Goal: Task Accomplishment & Management: Manage account settings

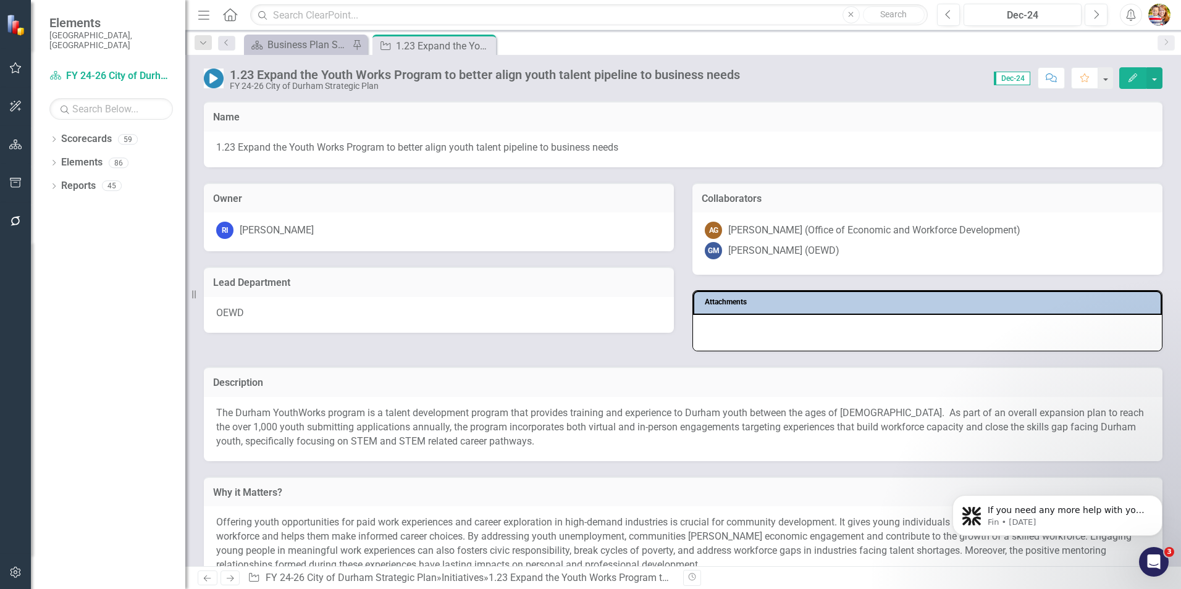
click at [232, 16] on icon "Home" at bounding box center [230, 14] width 16 height 13
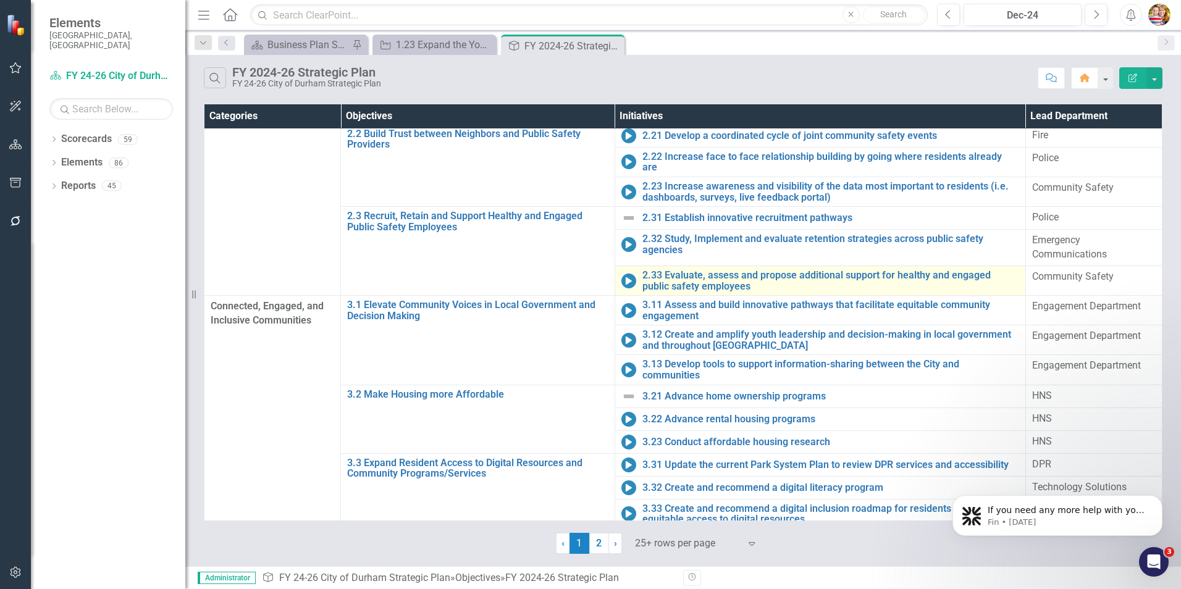
scroll to position [296, 0]
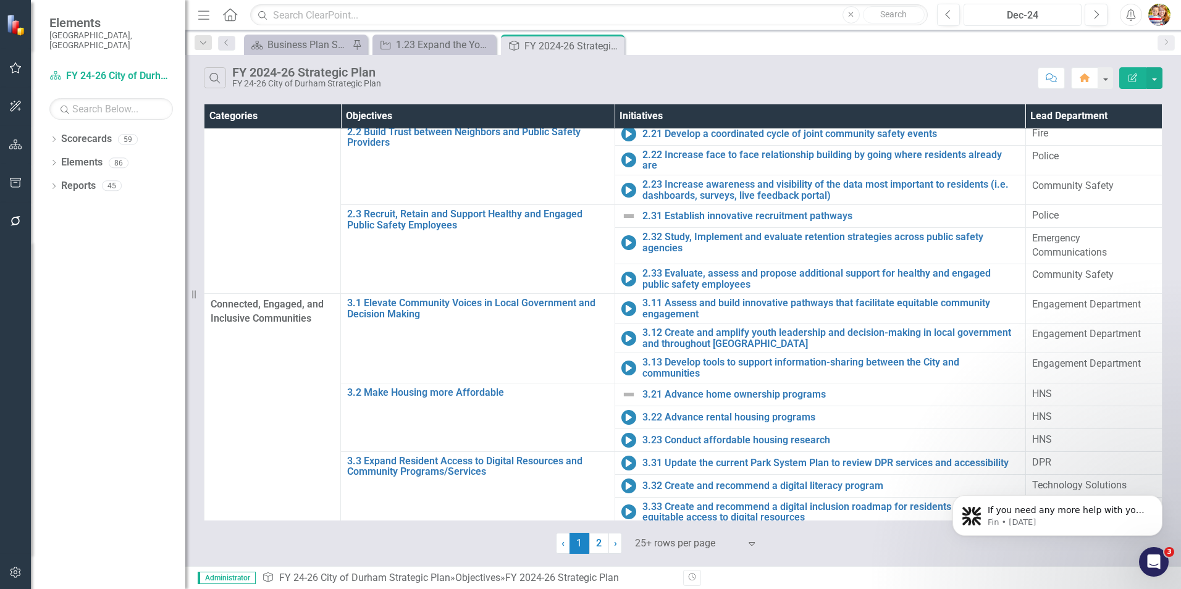
click at [1029, 14] on div "Dec-24" at bounding box center [1022, 15] width 109 height 15
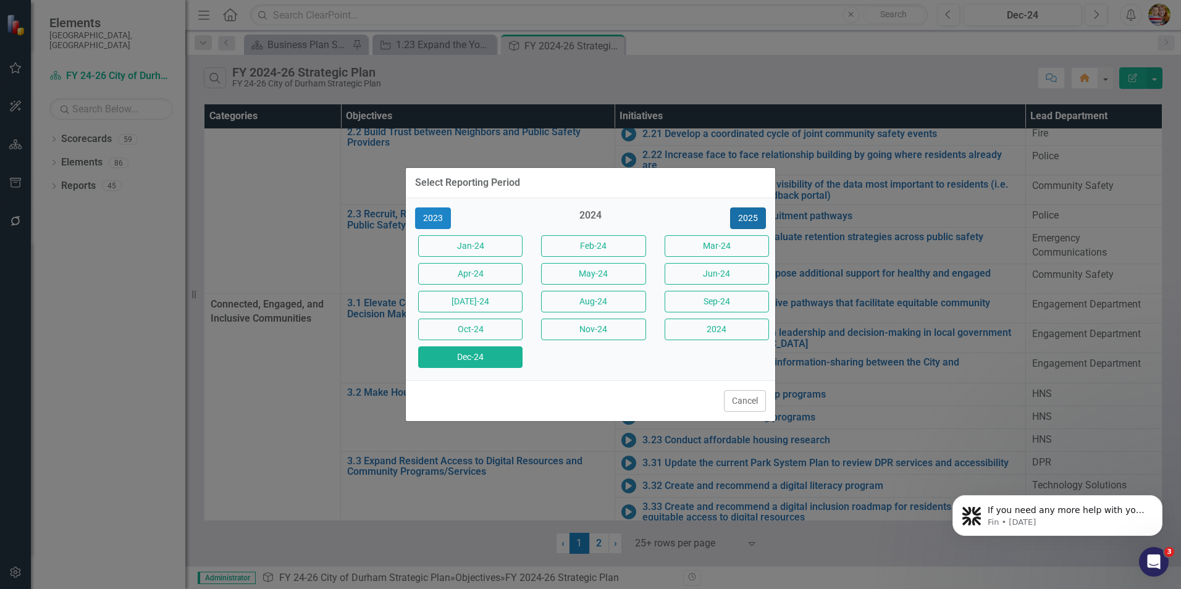
click at [749, 217] on button "2025" at bounding box center [748, 218] width 36 height 22
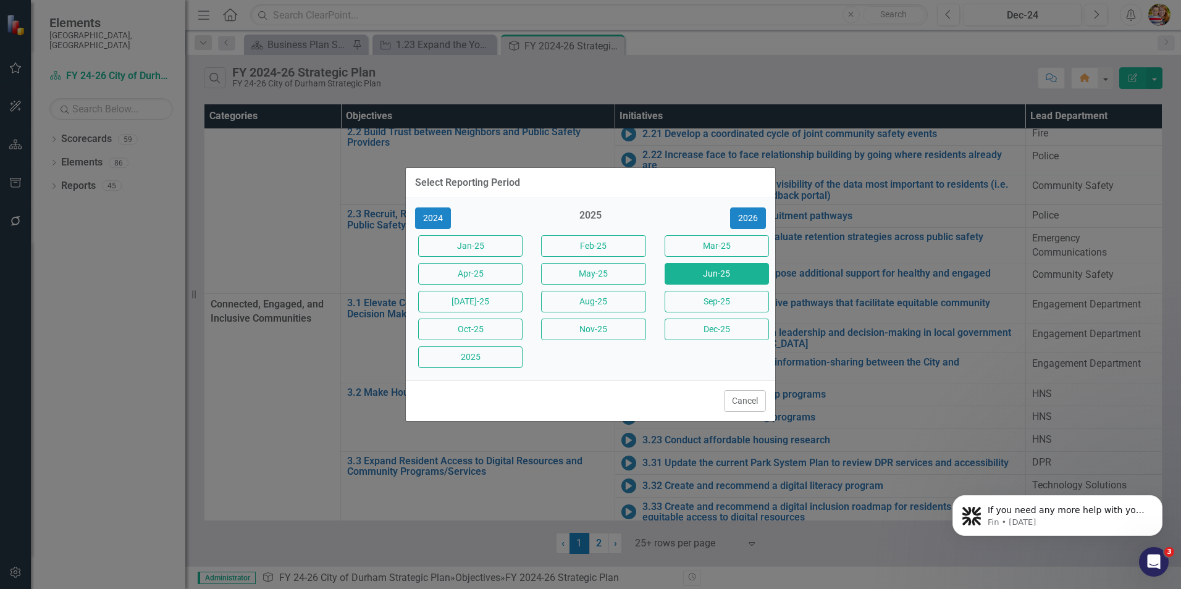
click at [726, 269] on button "Jun-25" at bounding box center [716, 274] width 104 height 22
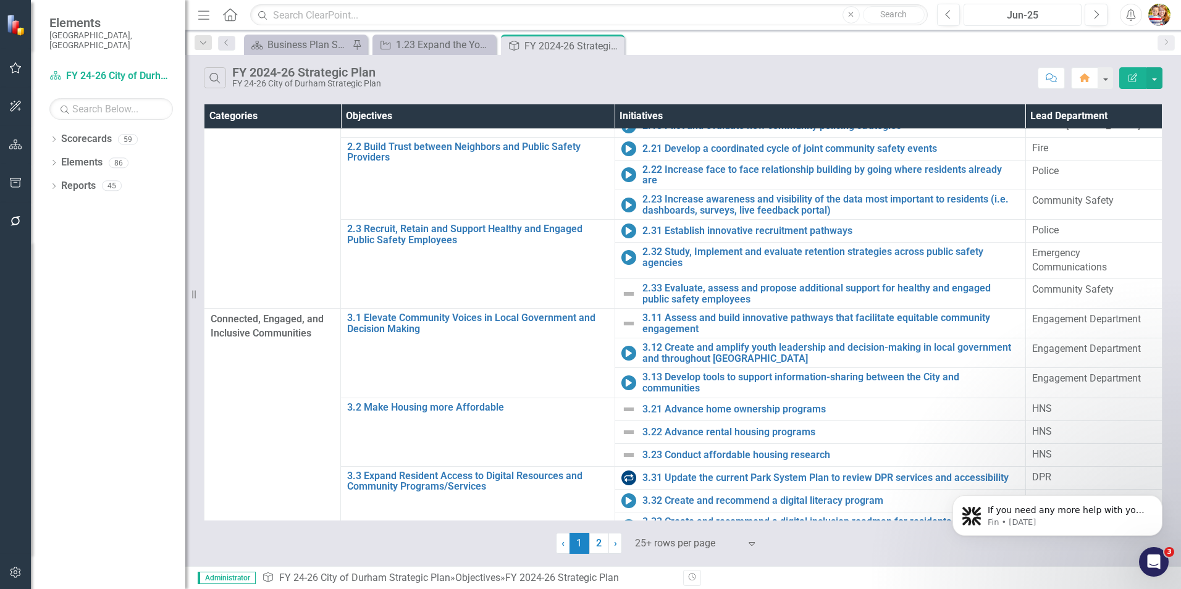
scroll to position [296, 0]
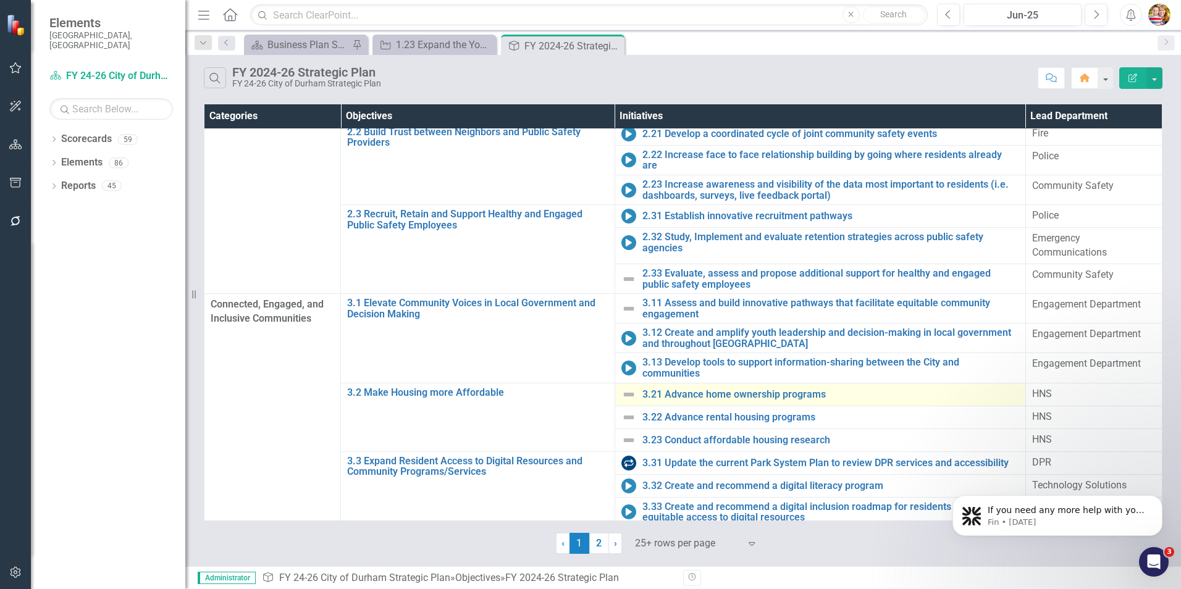
click at [621, 388] on img at bounding box center [628, 394] width 15 height 15
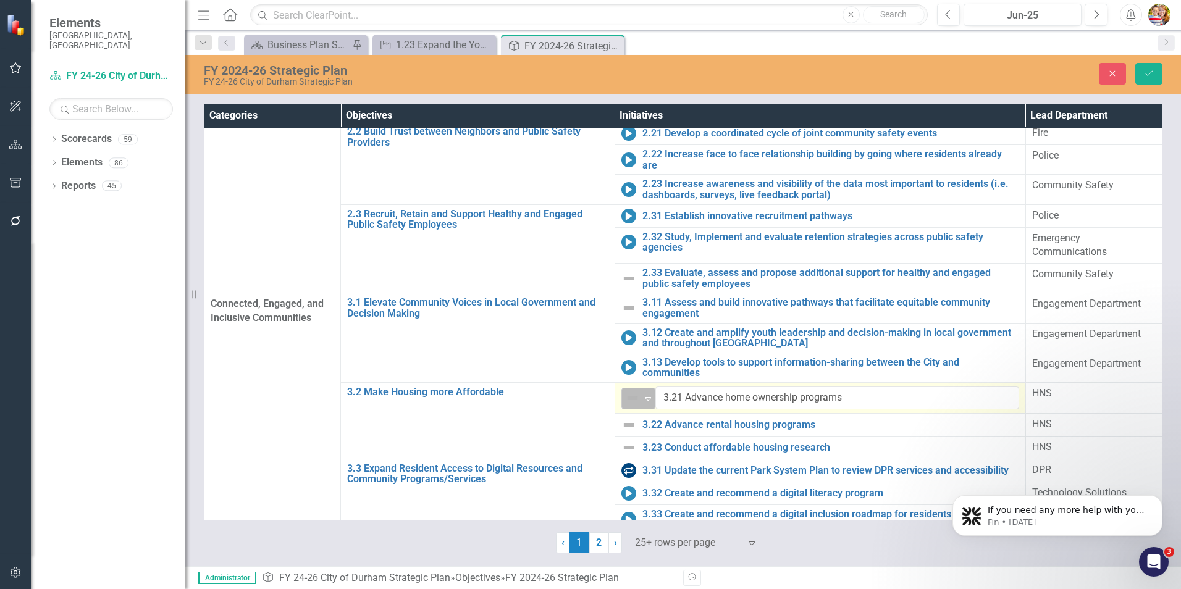
click at [625, 391] on img at bounding box center [632, 398] width 15 height 15
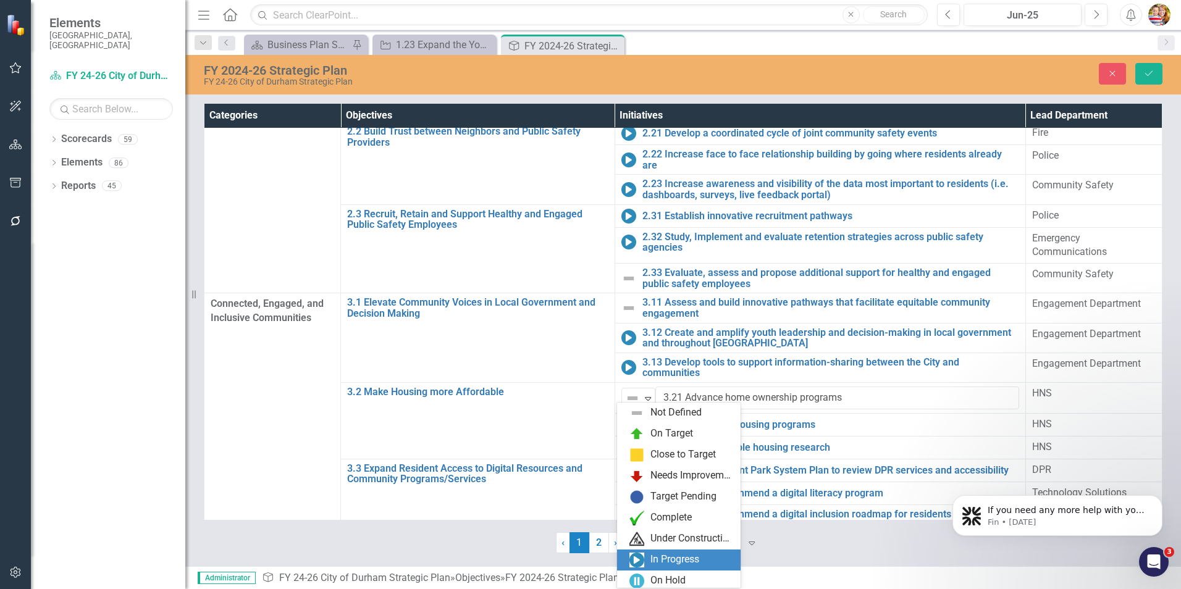
click at [633, 561] on img at bounding box center [636, 560] width 15 height 15
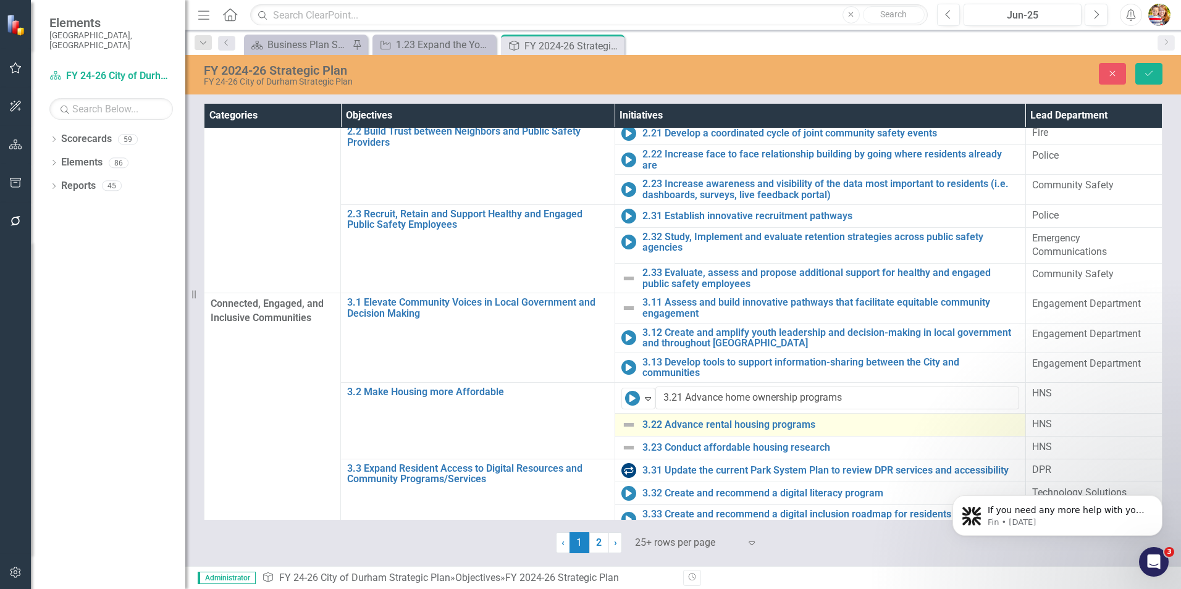
click at [622, 417] on img at bounding box center [628, 424] width 15 height 15
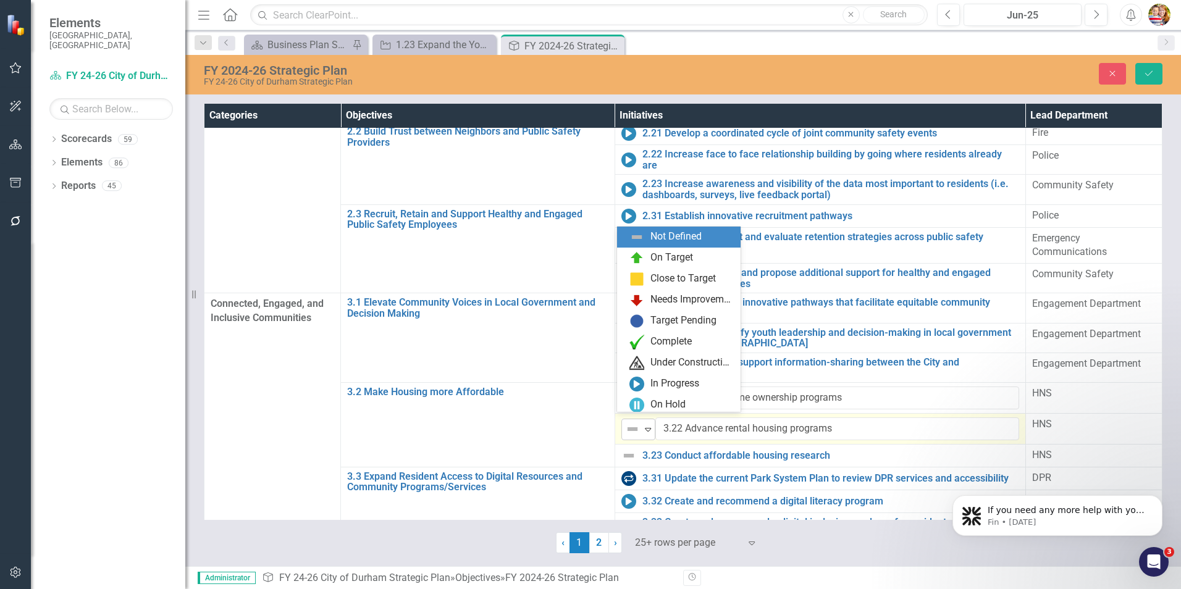
click at [625, 422] on img at bounding box center [632, 429] width 15 height 15
click at [634, 383] on img at bounding box center [636, 384] width 15 height 15
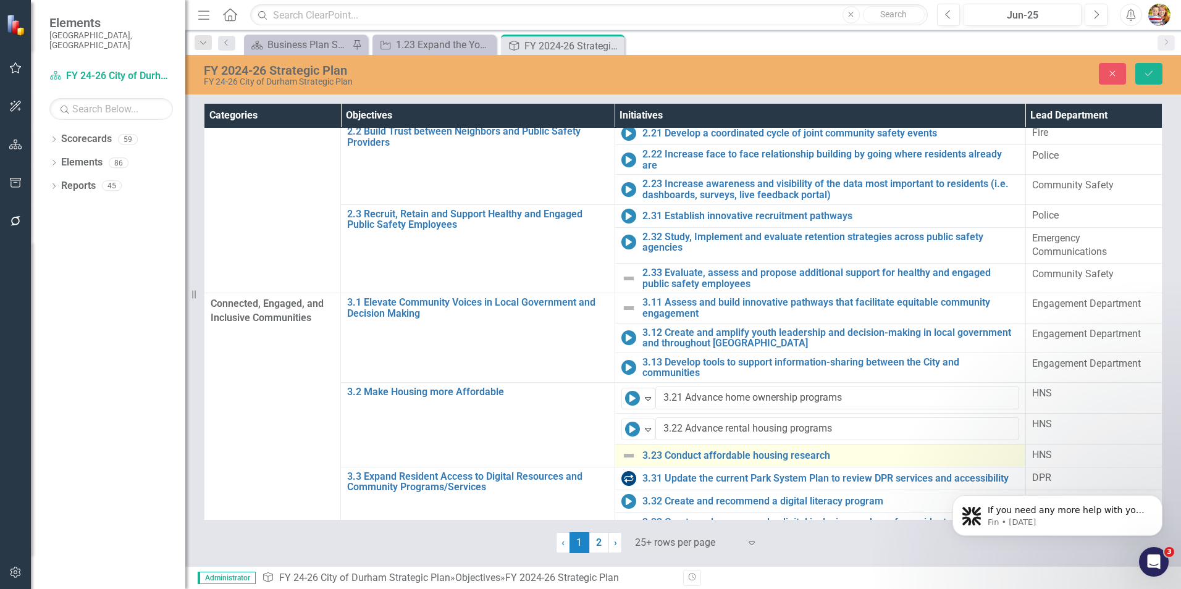
click at [624, 450] on img at bounding box center [628, 455] width 15 height 15
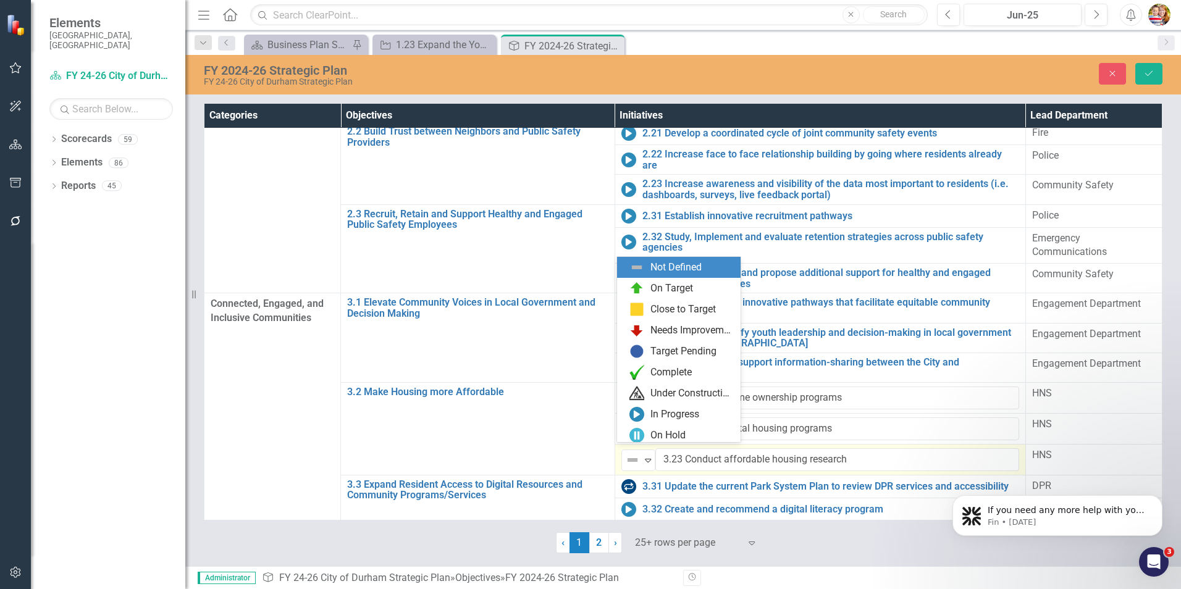
click at [625, 453] on img at bounding box center [632, 460] width 15 height 15
click at [635, 417] on img at bounding box center [636, 414] width 15 height 15
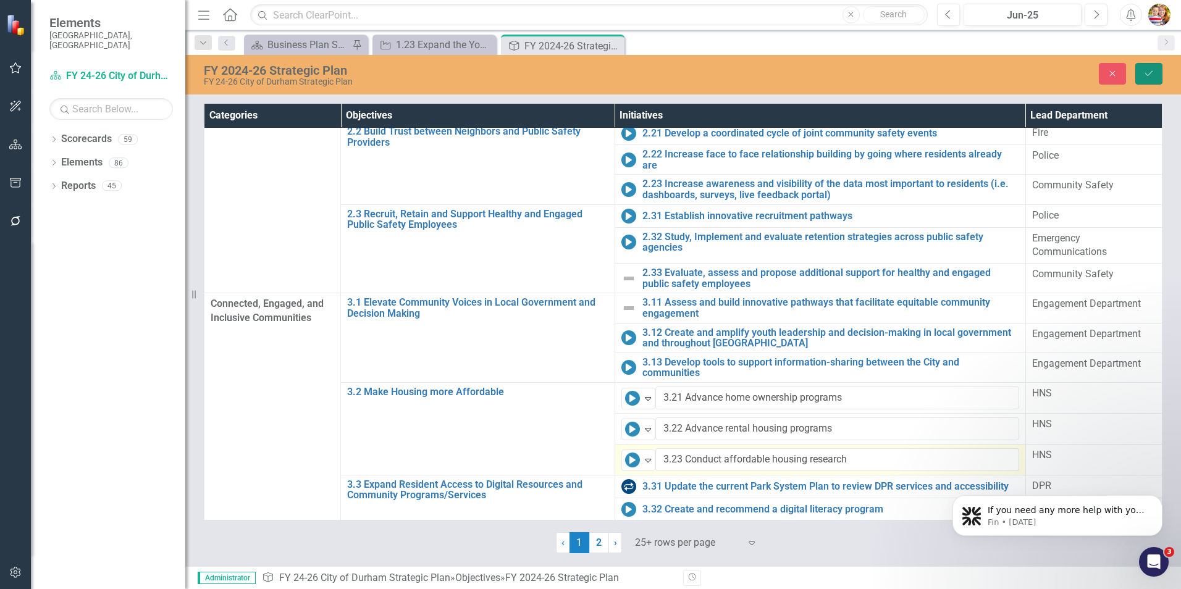
click at [1150, 71] on icon "Save" at bounding box center [1148, 73] width 11 height 9
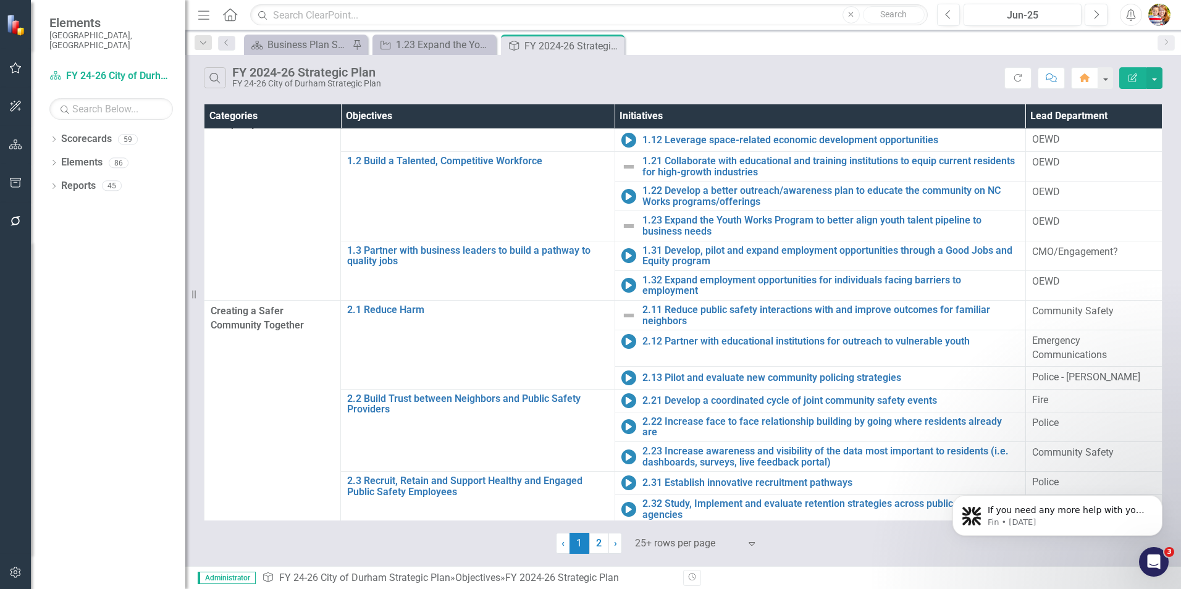
scroll to position [0, 0]
